Goal: Task Accomplishment & Management: Manage account settings

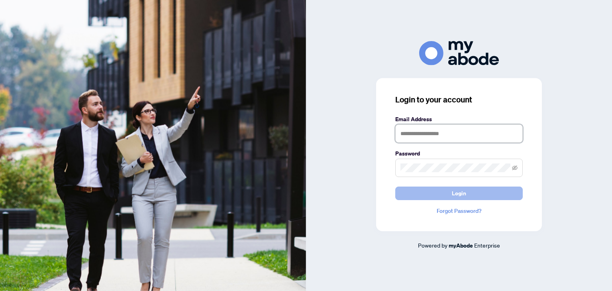
type input "**********"
click at [441, 187] on button "Login" at bounding box center [458, 193] width 127 height 14
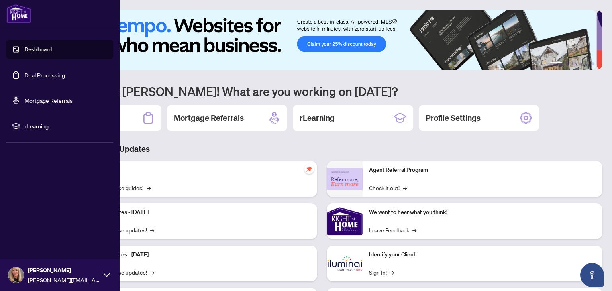
click at [25, 72] on link "Deal Processing" at bounding box center [45, 74] width 40 height 7
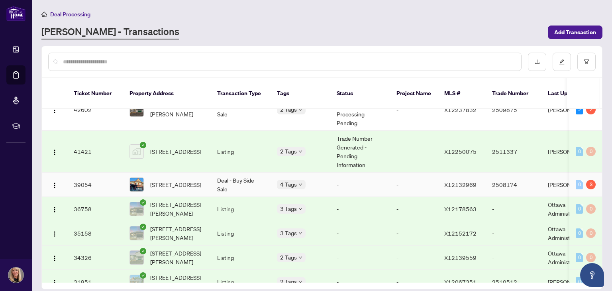
scroll to position [478, 0]
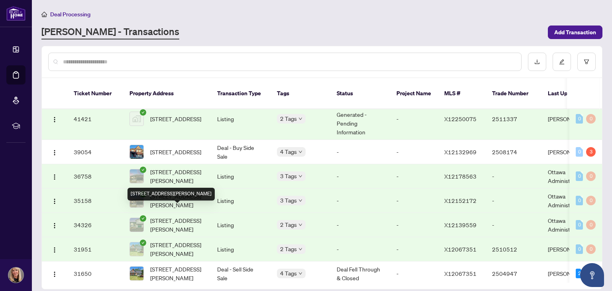
click at [162, 216] on span "3669 Rue Principale St, Alfred and Plantagenet, Ontario K0A 3K0, Canada" at bounding box center [177, 225] width 54 height 18
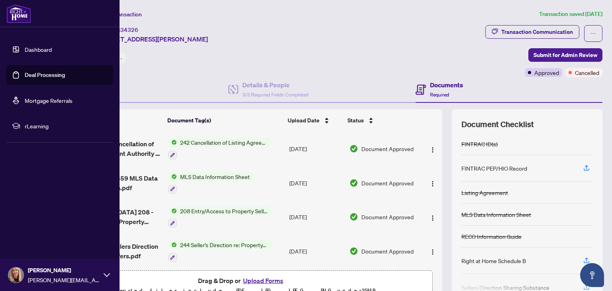
click at [25, 72] on link "Deal Processing" at bounding box center [45, 74] width 40 height 7
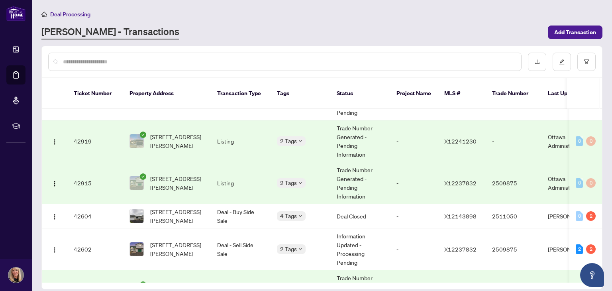
scroll to position [319, 0]
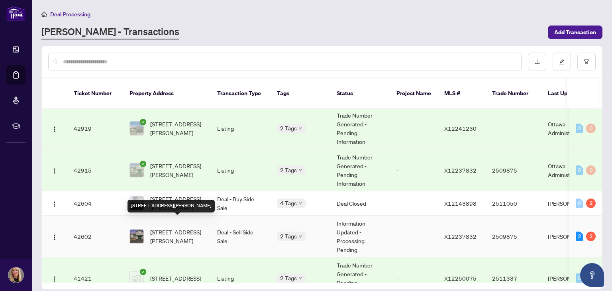
click at [164, 227] on span "3669 Principale St, Alfred and Plantagenet, Ontario K0A 3K0, Canada" at bounding box center [177, 236] width 54 height 18
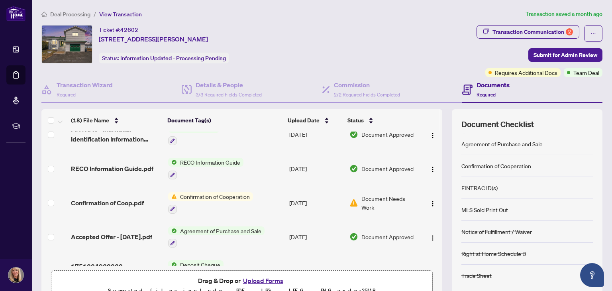
scroll to position [467, 0]
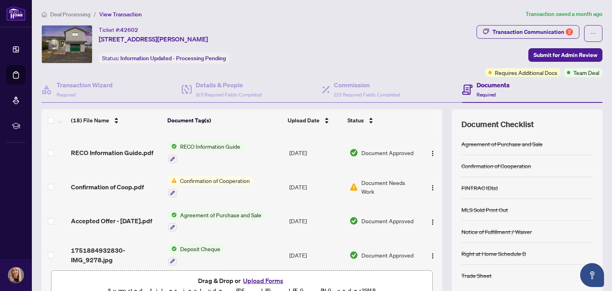
click at [209, 176] on span "Confirmation of Cooperation" at bounding box center [215, 180] width 76 height 9
click at [264, 145] on td "RECO Information Guide" at bounding box center [225, 152] width 121 height 34
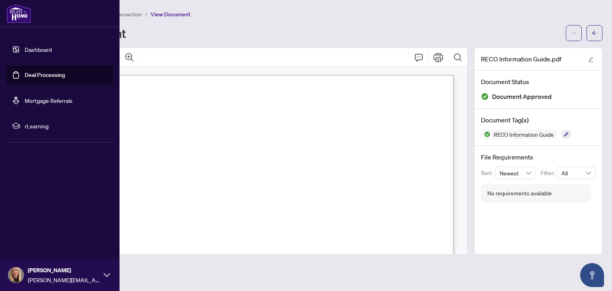
click at [33, 71] on link "Deal Processing" at bounding box center [45, 74] width 40 height 7
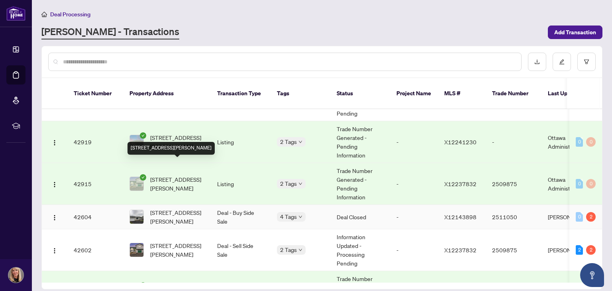
scroll to position [319, 0]
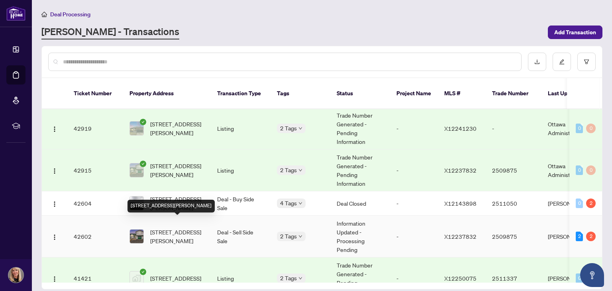
click at [158, 227] on span "3669 Principale St, Alfred and Plantagenet, Ontario K0A 3K0, Canada" at bounding box center [177, 236] width 54 height 18
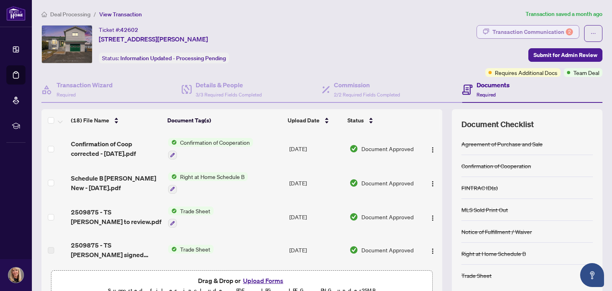
click at [511, 25] on div "Transaction Communication 2" at bounding box center [532, 31] width 80 height 13
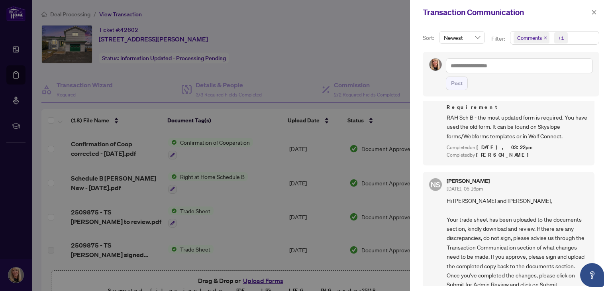
scroll to position [40, 0]
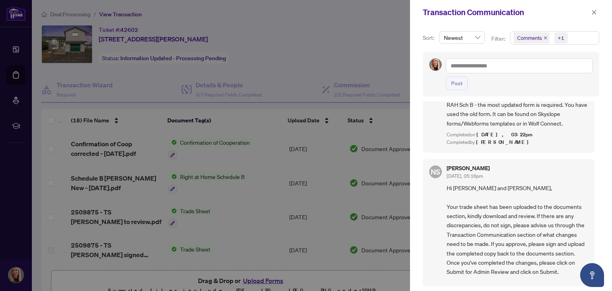
click at [316, 69] on div at bounding box center [306, 145] width 612 height 291
click at [591, 12] on icon "close" at bounding box center [594, 13] width 6 height 6
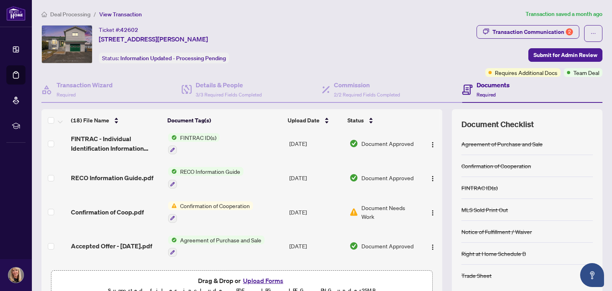
scroll to position [467, 0]
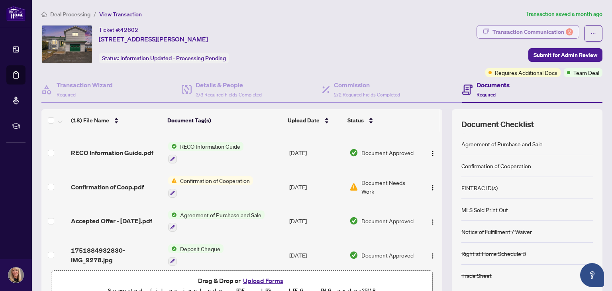
click at [529, 27] on div "Transaction Communication 2" at bounding box center [532, 31] width 80 height 13
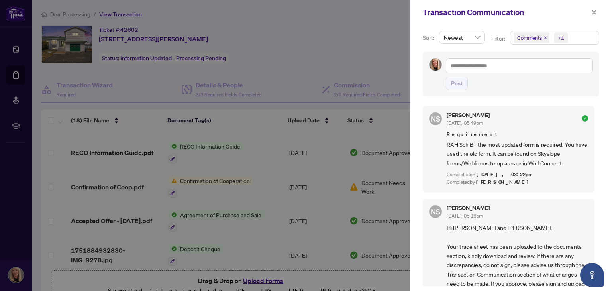
click at [376, 31] on div at bounding box center [306, 145] width 612 height 291
click at [14, 75] on div at bounding box center [306, 145] width 612 height 291
click at [592, 11] on icon "close" at bounding box center [594, 12] width 4 height 4
